Goal: Task Accomplishment & Management: Use online tool/utility

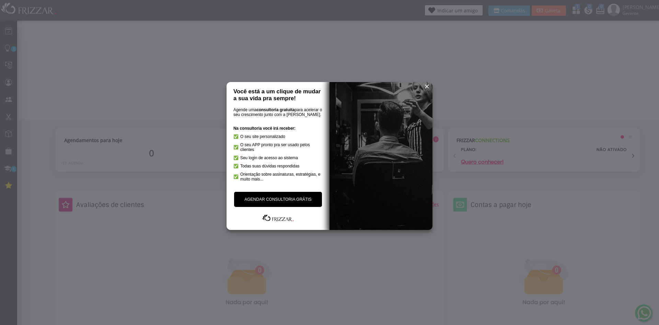
click at [428, 88] on span "reset" at bounding box center [427, 86] width 7 height 7
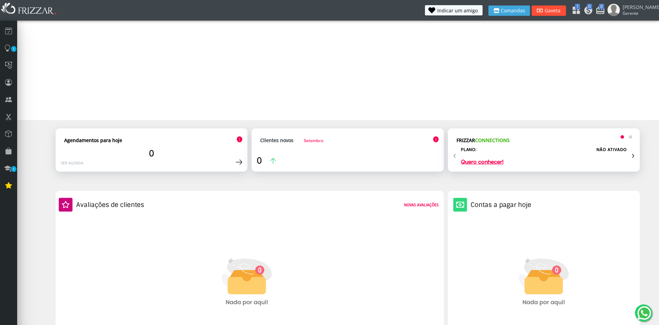
click at [560, 13] on span "Gaveta" at bounding box center [552, 10] width 17 height 5
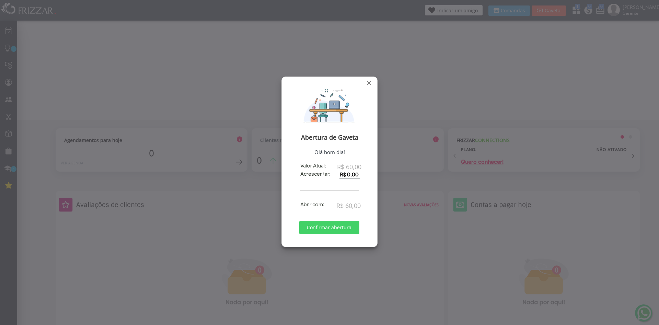
click at [348, 177] on input "R$ 0,00" at bounding box center [350, 175] width 21 height 8
type input "R$ 20,00"
click at [338, 229] on span "Confirmar abertura" at bounding box center [329, 228] width 50 height 10
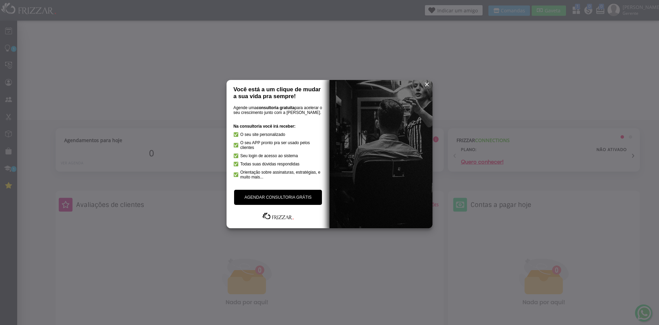
click at [428, 86] on span "reset" at bounding box center [427, 84] width 7 height 7
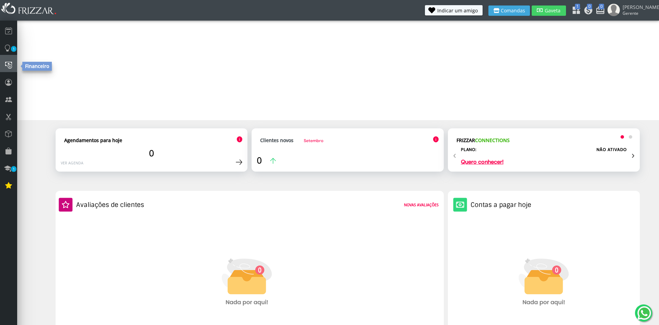
click at [6, 63] on icon at bounding box center [8, 64] width 7 height 9
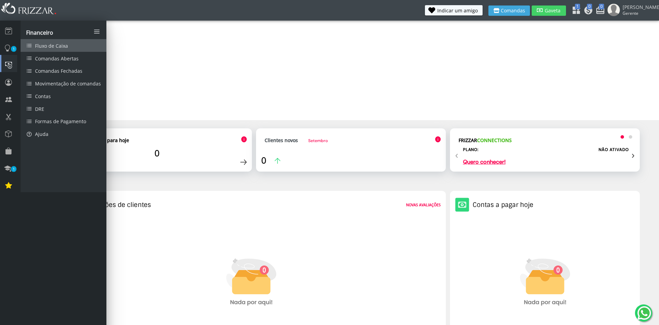
click at [57, 49] on link "Fluxo de Caixa" at bounding box center [64, 45] width 86 height 13
